Goal: Information Seeking & Learning: Find specific fact

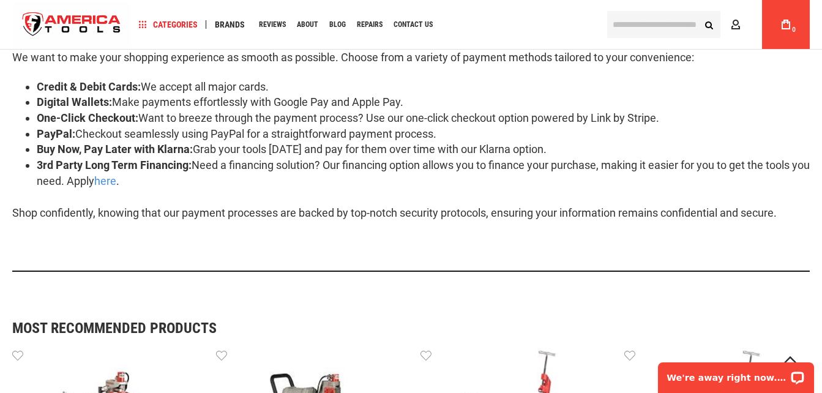
scroll to position [490, 0]
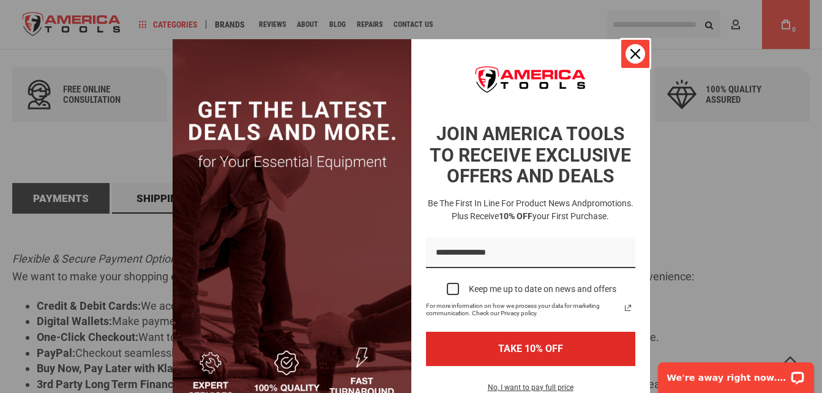
click at [631, 49] on icon "close icon" at bounding box center [636, 54] width 10 height 10
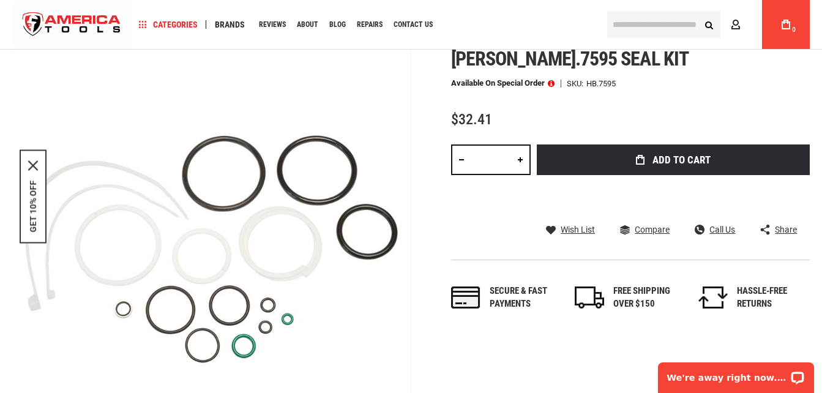
scroll to position [0, 0]
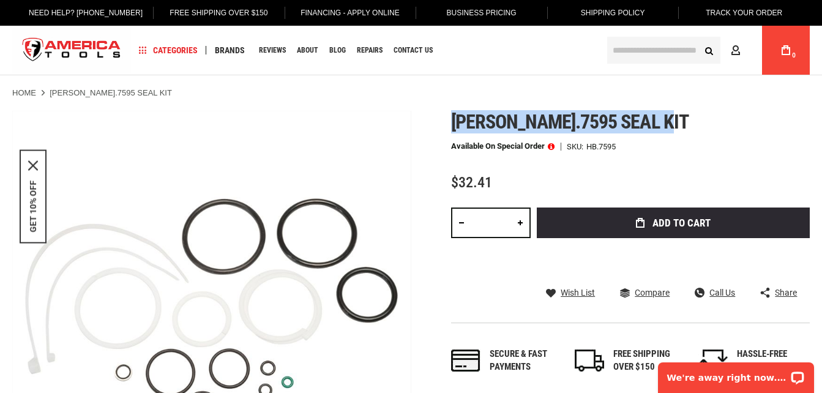
drag, startPoint x: 454, startPoint y: 126, endPoint x: 690, endPoint y: 126, distance: 235.8
click at [690, 126] on h1 "[PERSON_NAME].7595 seal kit" at bounding box center [630, 122] width 359 height 22
drag, startPoint x: 690, startPoint y: 126, endPoint x: 582, endPoint y: 129, distance: 108.4
copy span "[PERSON_NAME].7595 seal kit"
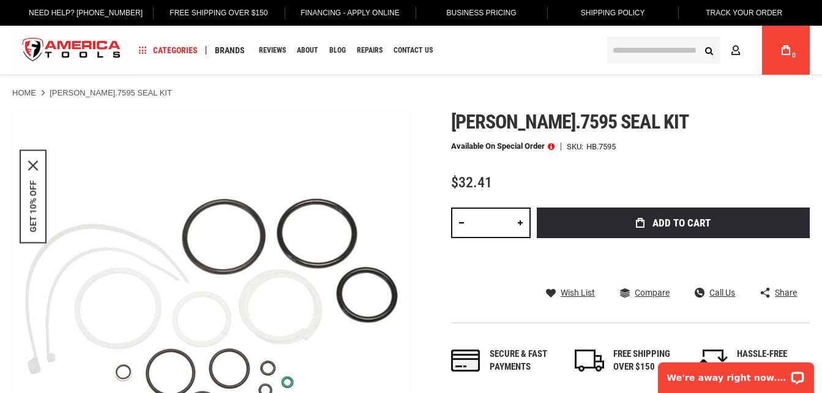
click at [589, 89] on ul "Home [PERSON_NAME].7595 SEAL KIT" at bounding box center [411, 93] width 798 height 11
click at [557, 48] on div "Navigation Categories Plumbing Tools Drain Cleaning Diagnostics Pressing Diagno…" at bounding box center [364, 50] width 467 height 49
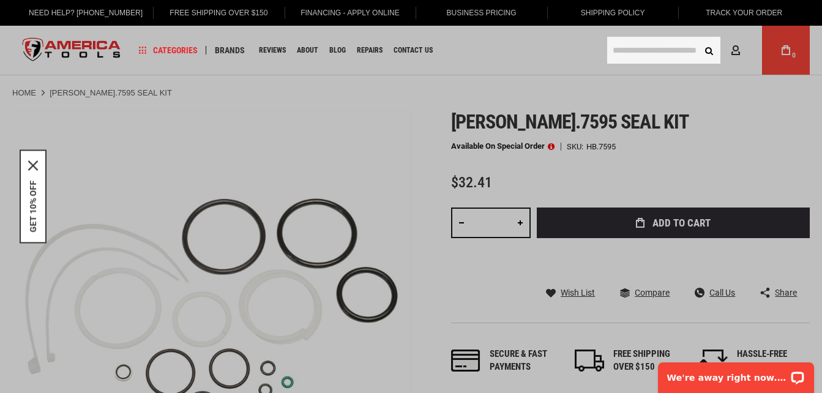
click at [673, 46] on input "text" at bounding box center [664, 50] width 113 height 27
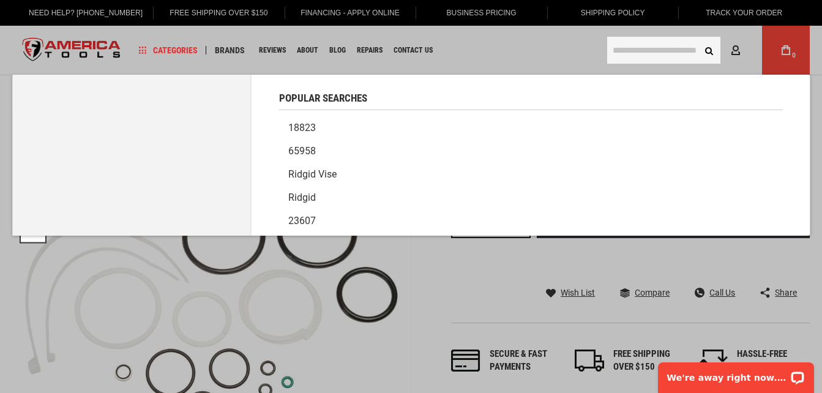
paste input "*********"
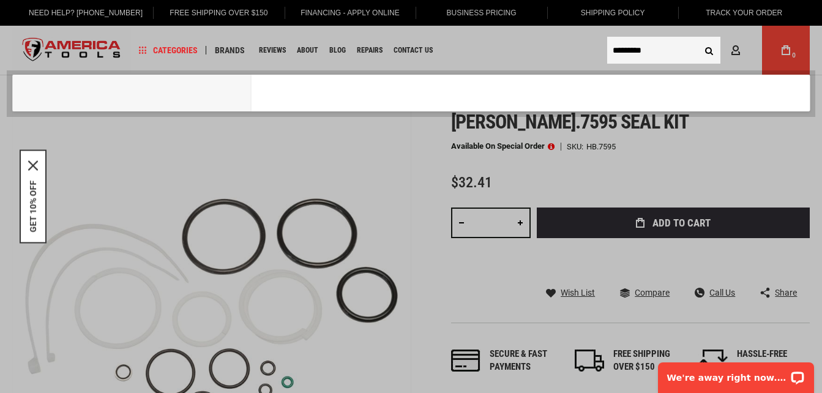
type input "*********"
click at [698, 39] on button "Search" at bounding box center [709, 50] width 23 height 23
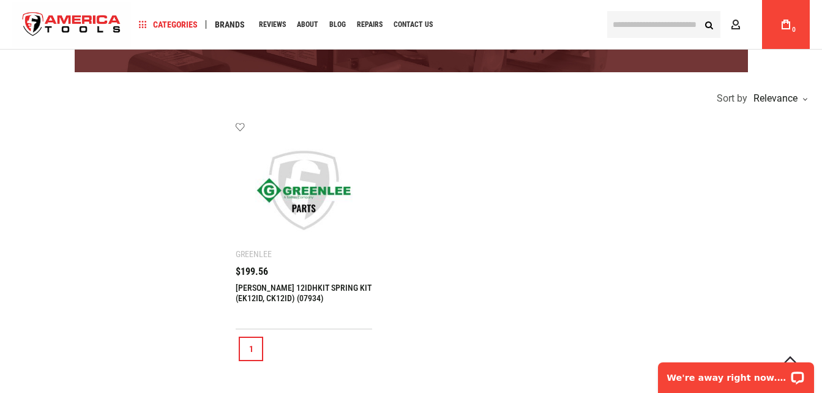
scroll to position [306, 0]
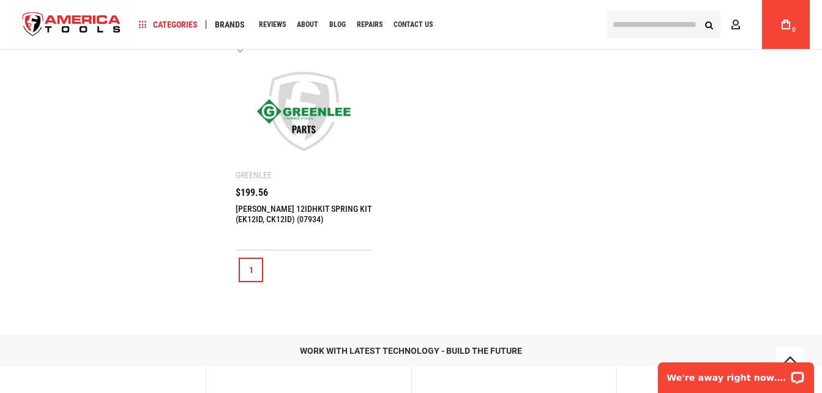
click at [282, 213] on link "[PERSON_NAME] 12IDHKIT SPRING KIT (EK12ID, CK12ID) (07934)" at bounding box center [304, 214] width 136 height 20
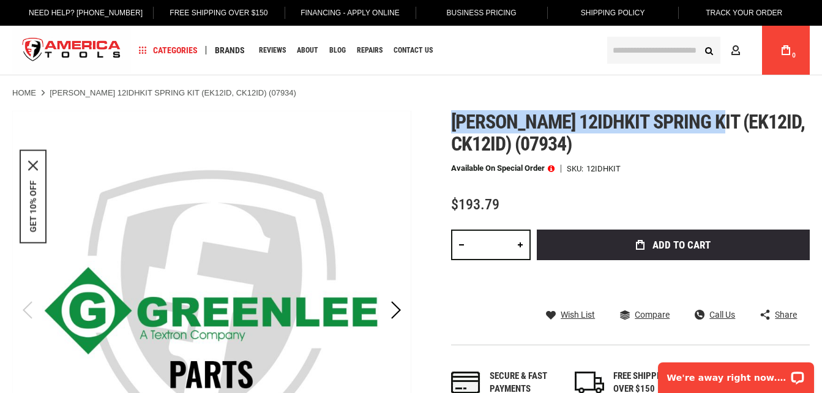
drag, startPoint x: 454, startPoint y: 121, endPoint x: 709, endPoint y: 116, distance: 255.4
click at [709, 116] on span "Greenlee 12idhkit spring kit (ek12id, ck12id) (07934)" at bounding box center [628, 132] width 355 height 45
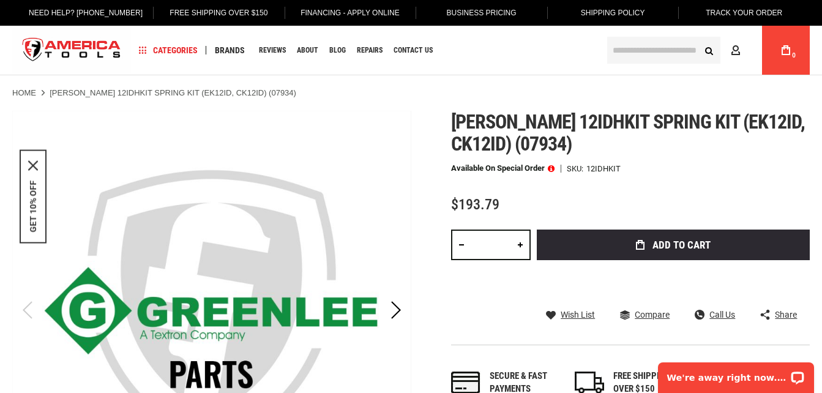
drag, startPoint x: 709, startPoint y: 116, endPoint x: 694, endPoint y: 88, distance: 32.3
click at [694, 88] on ul "Home Greenlee 12IDHKIT SPRING KIT (EK12ID, CK12ID) (07934)" at bounding box center [411, 93] width 798 height 11
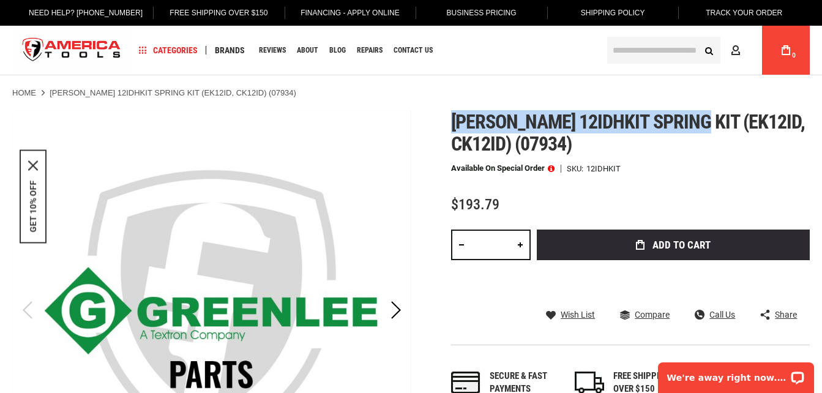
drag, startPoint x: 467, startPoint y: 124, endPoint x: 698, endPoint y: 115, distance: 231.7
click at [698, 115] on span "Greenlee 12idhkit spring kit (ek12id, ck12id) (07934)" at bounding box center [628, 132] width 355 height 45
drag, startPoint x: 698, startPoint y: 115, endPoint x: 669, endPoint y: 118, distance: 29.0
copy span "Greenlee 12idhkit spring kit"
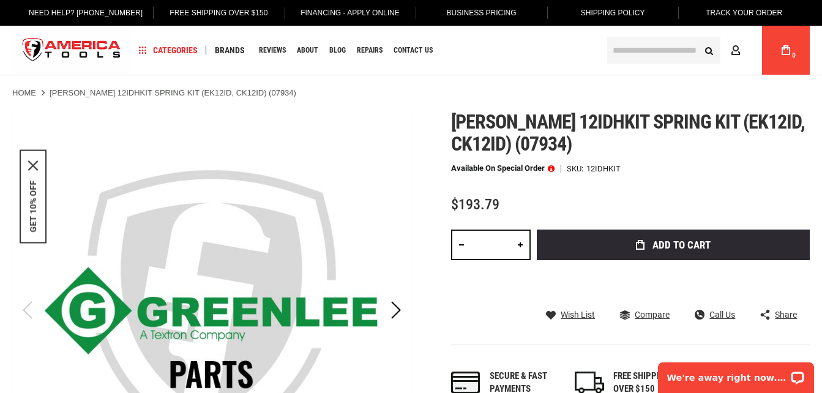
click at [657, 97] on ul "Home Greenlee 12IDHKIT SPRING KIT (EK12ID, CK12ID) (07934)" at bounding box center [411, 93] width 798 height 11
